Goal: Task Accomplishment & Management: Manage account settings

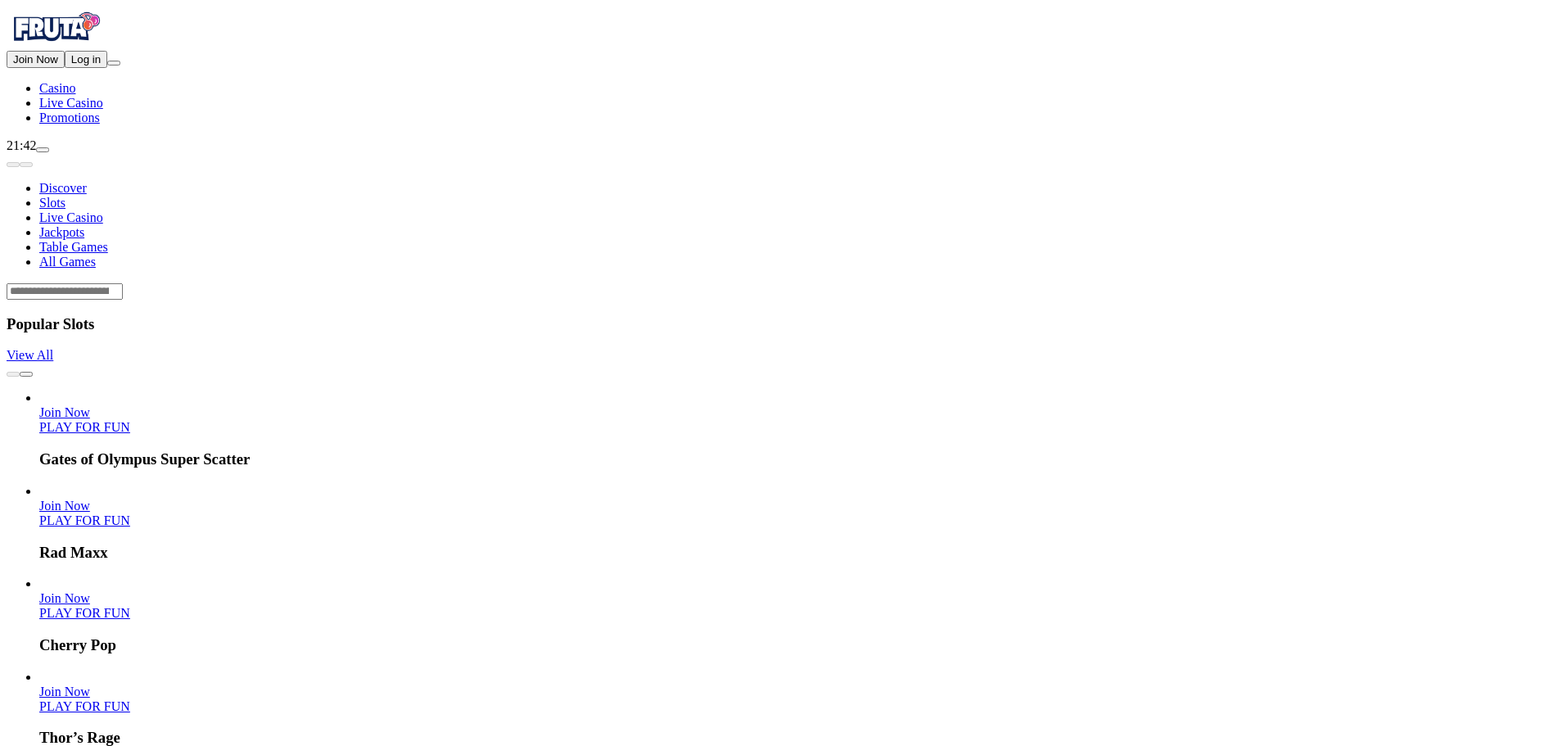
drag, startPoint x: 70, startPoint y: 188, endPoint x: 187, endPoint y: 80, distance: 159.2
click at [71, 65] on span "Log in" at bounding box center [86, 59] width 29 height 12
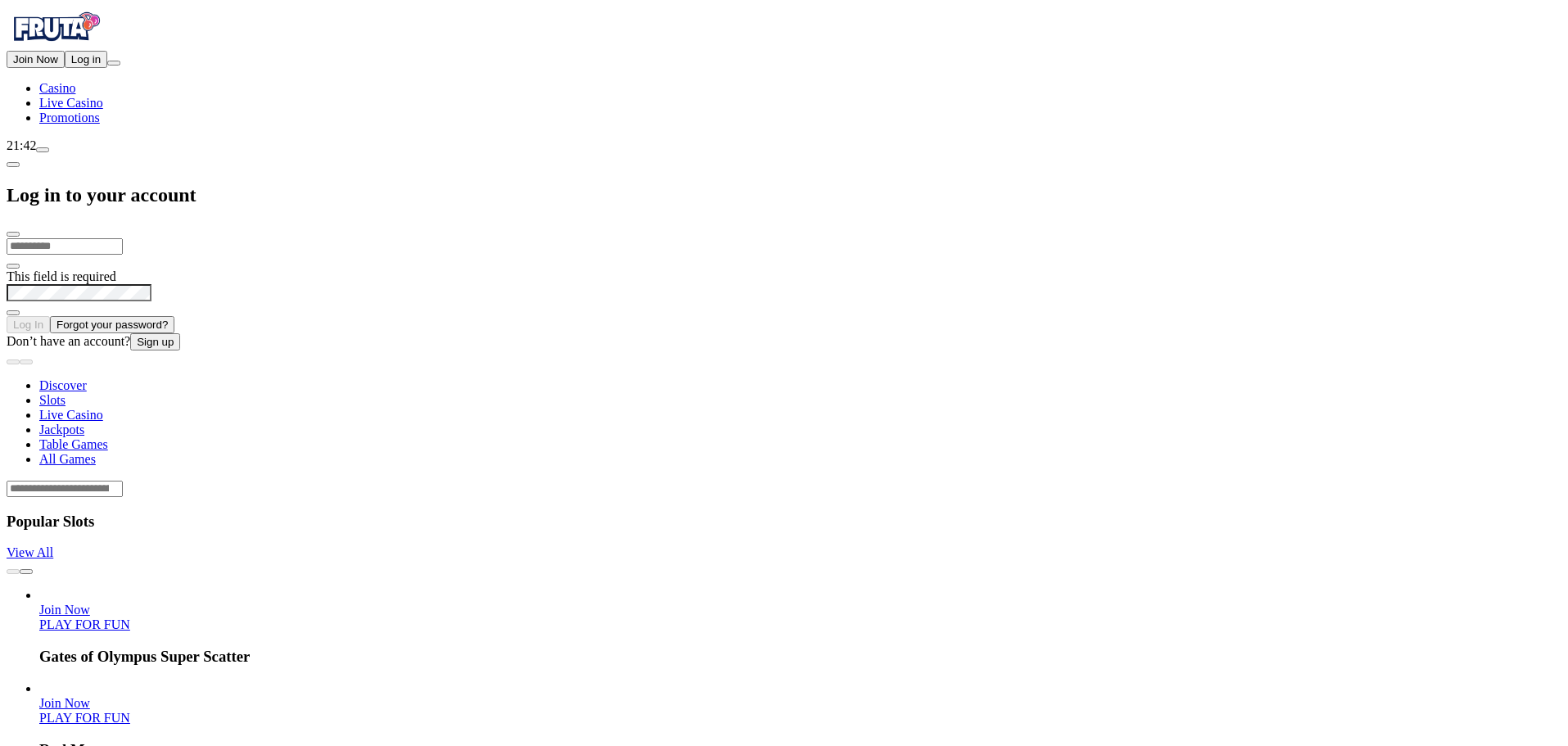
type input "**********"
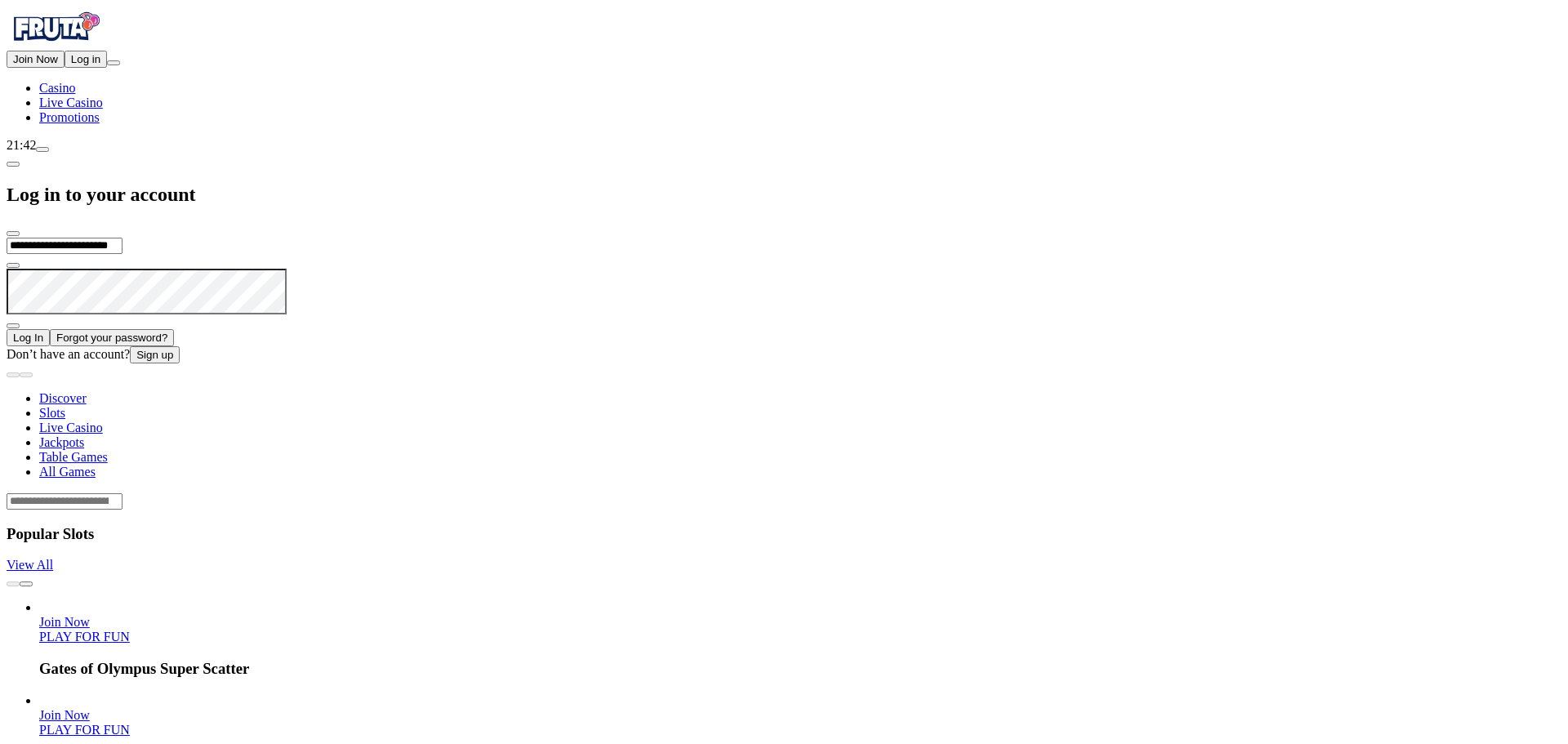
drag, startPoint x: 177, startPoint y: 214, endPoint x: 206, endPoint y: 217, distance: 29.2
click at [178, 125] on div "Join Now Log in Casino Live Casino Promotions" at bounding box center [783, 87] width 1554 height 74
click at [50, 329] on button "Log In" at bounding box center [28, 338] width 43 height 17
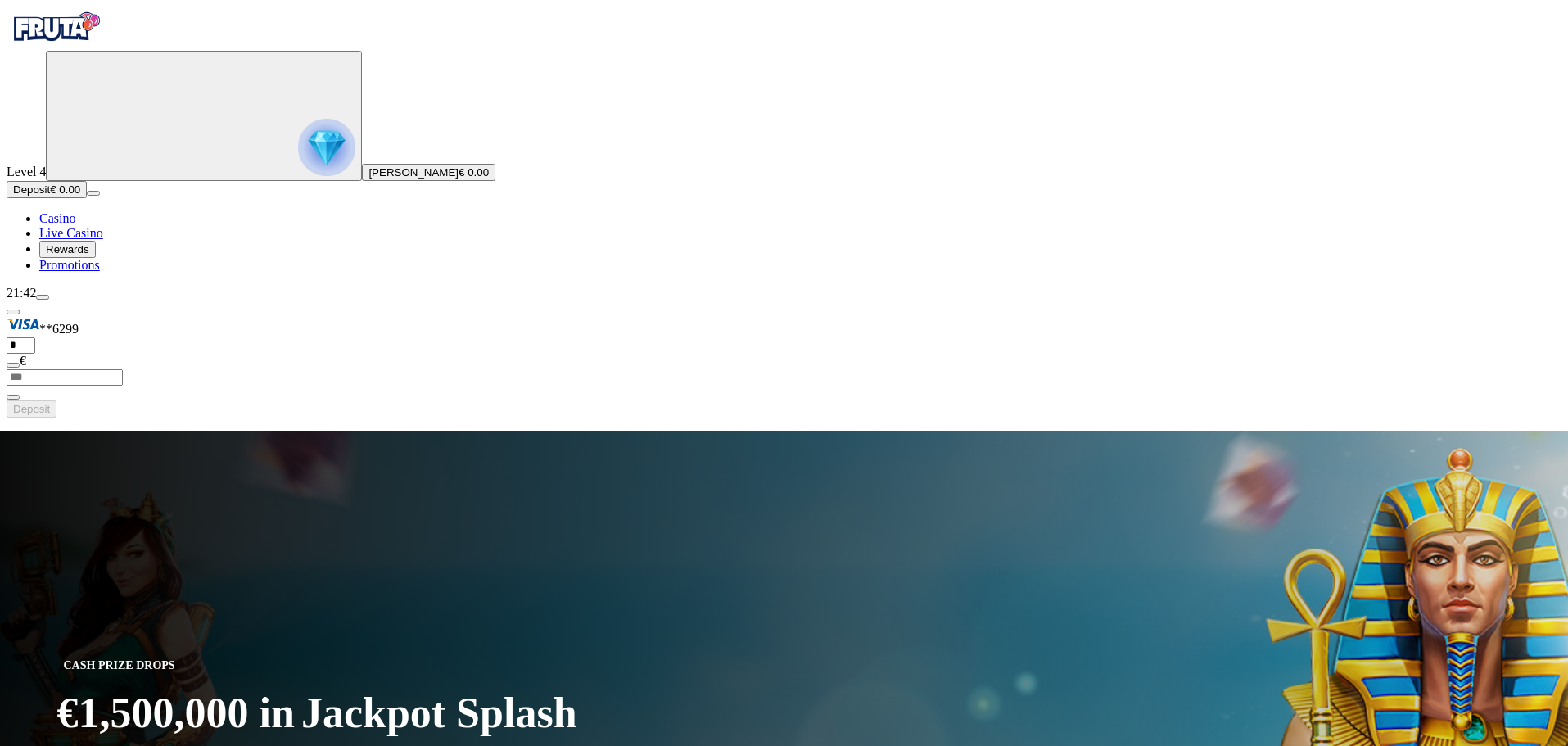
click at [298, 176] on img "Primary" at bounding box center [326, 148] width 57 height 57
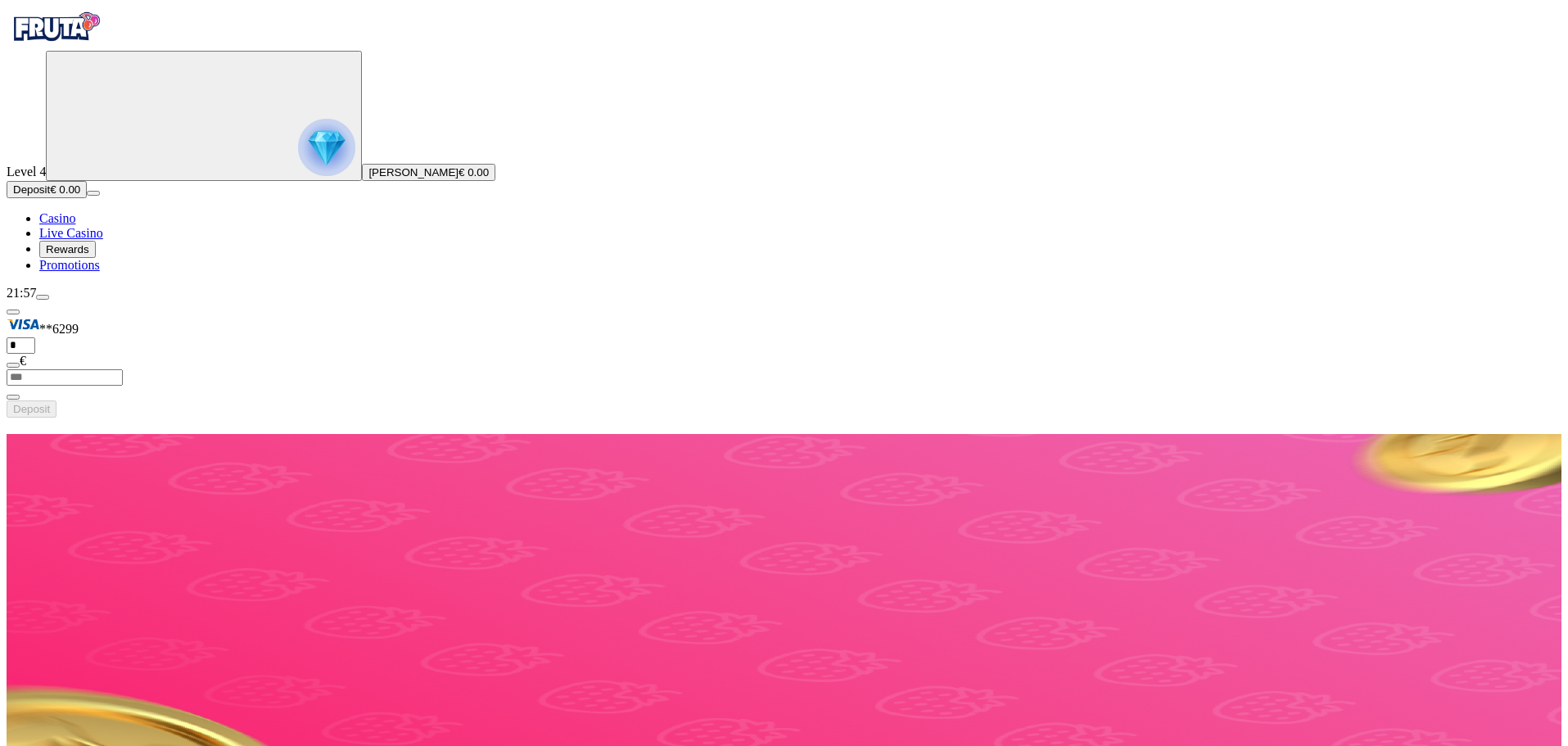
click at [298, 176] on img "Primary" at bounding box center [326, 148] width 57 height 57
